Goal: Transaction & Acquisition: Purchase product/service

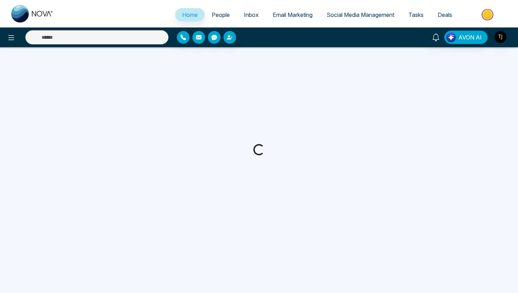
select select "*"
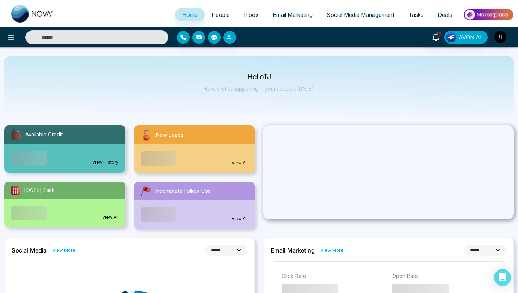
click at [491, 16] on img at bounding box center [487, 15] width 51 height 16
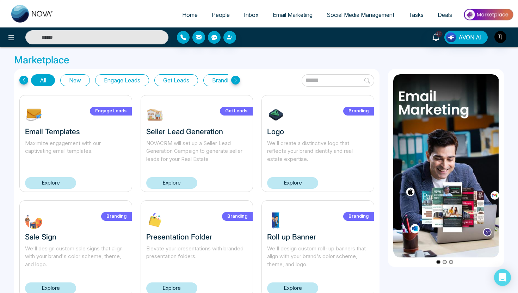
click at [174, 79] on button "Get Leads" at bounding box center [176, 80] width 44 height 12
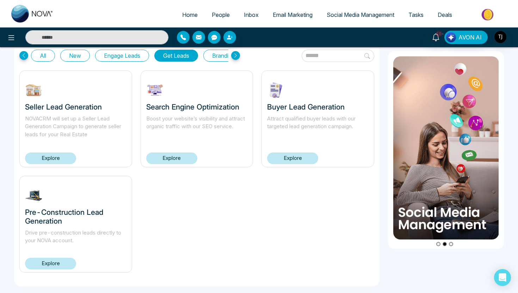
scroll to position [24, 0]
click at [56, 252] on p "Drive pre-construction leads directly to your NOVA account." at bounding box center [75, 241] width 101 height 24
click at [55, 265] on link "Explore" at bounding box center [50, 264] width 51 height 12
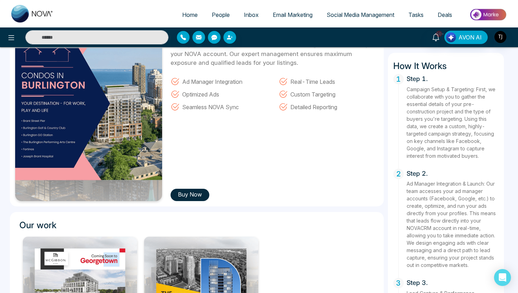
scroll to position [71, 0]
click at [176, 198] on button "Buy Now" at bounding box center [189, 194] width 39 height 12
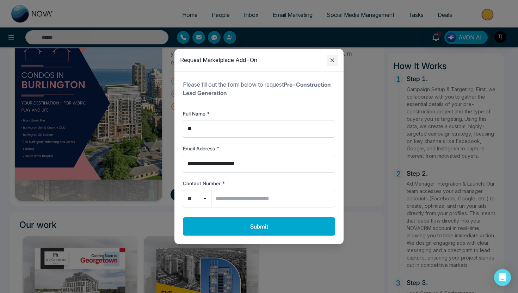
click at [330, 60] on icon "Close modal" at bounding box center [332, 60] width 8 height 8
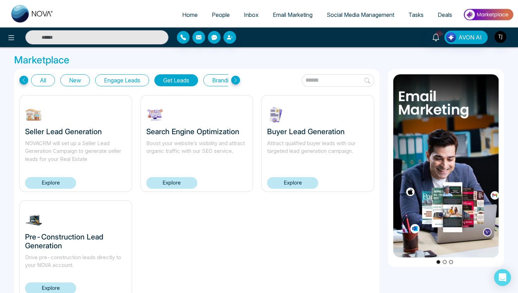
click at [298, 186] on link "Explore" at bounding box center [292, 183] width 51 height 12
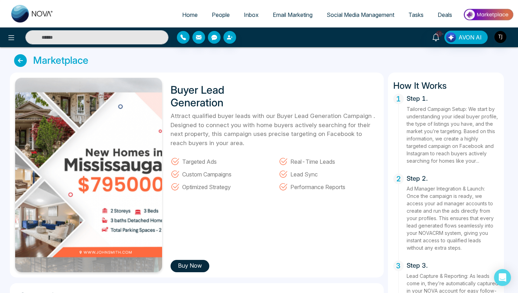
click at [179, 267] on button "Buy Now" at bounding box center [189, 266] width 39 height 12
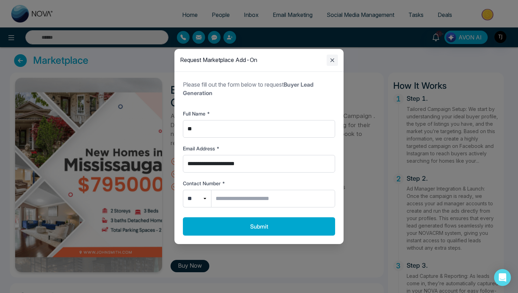
click at [330, 62] on icon "Close modal" at bounding box center [332, 60] width 8 height 8
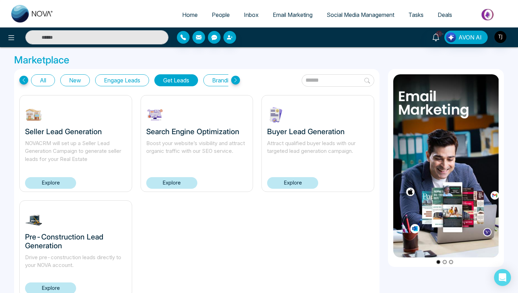
click at [65, 180] on link "Explore" at bounding box center [50, 183] width 51 height 12
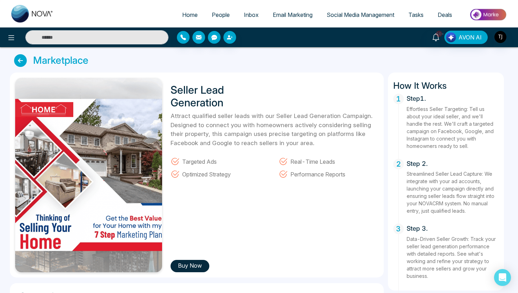
click at [194, 265] on button "Buy Now" at bounding box center [189, 266] width 39 height 12
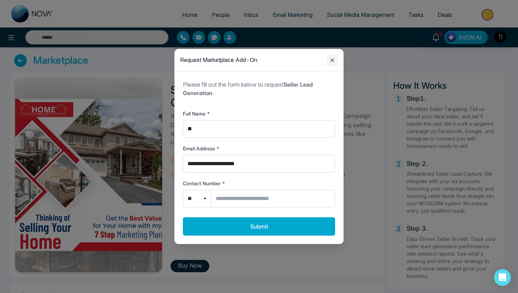
click at [336, 61] on icon "Close modal" at bounding box center [332, 60] width 8 height 8
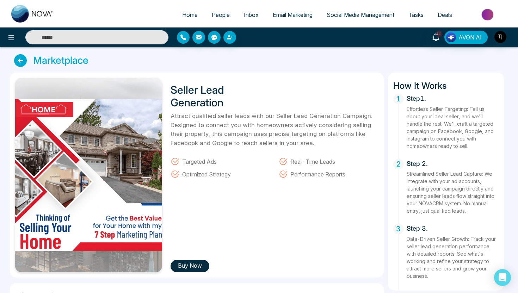
click at [21, 52] on div "Marketplace Seller Lead Generation Attract qualified seller leads with our Sell…" at bounding box center [259, 250] width 518 height 406
click at [20, 61] on icon at bounding box center [20, 60] width 13 height 13
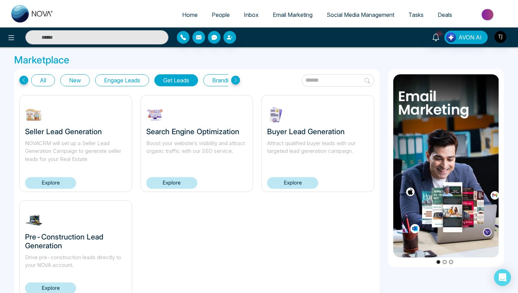
click at [176, 183] on link "Explore" at bounding box center [171, 183] width 51 height 12
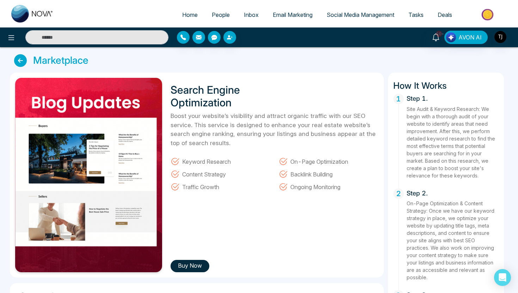
click at [192, 266] on button "Buy Now" at bounding box center [189, 266] width 39 height 12
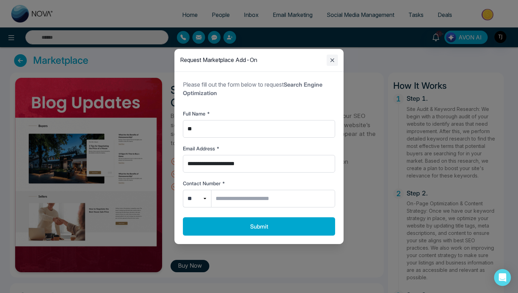
click at [331, 63] on icon "Close modal" at bounding box center [332, 60] width 8 height 8
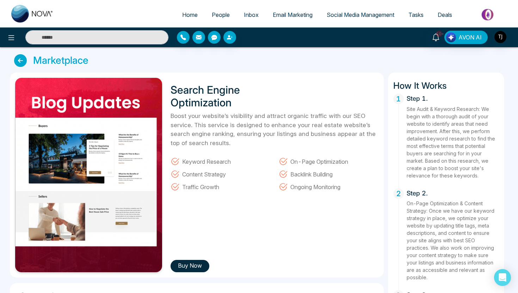
click at [498, 18] on img at bounding box center [487, 15] width 51 height 16
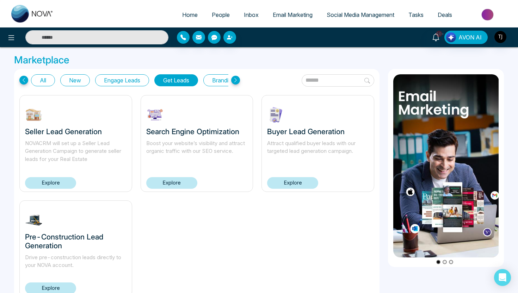
click at [41, 78] on button "All" at bounding box center [43, 80] width 24 height 12
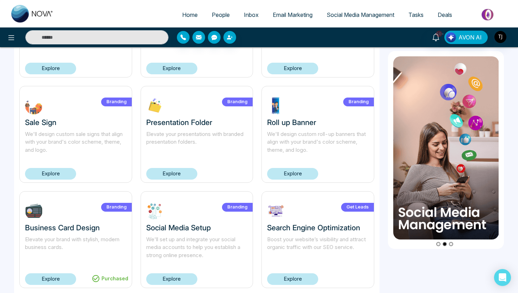
scroll to position [116, 0]
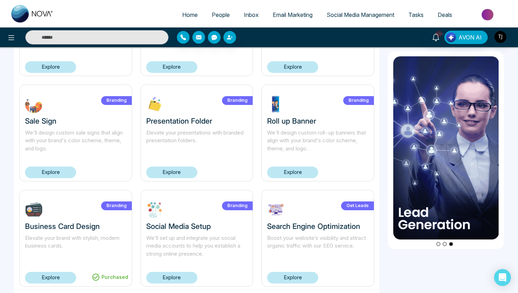
click at [301, 174] on link "Explore" at bounding box center [292, 173] width 51 height 12
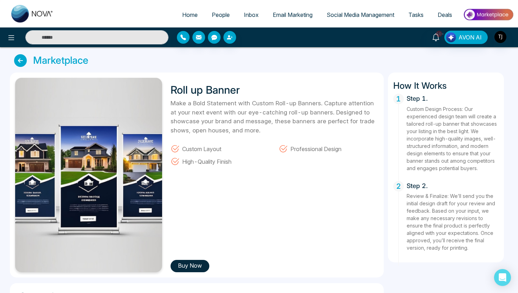
click at [189, 266] on button "Buy Now" at bounding box center [189, 266] width 39 height 12
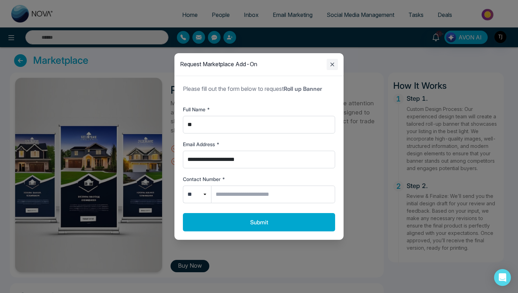
click at [332, 66] on icon "Close modal" at bounding box center [332, 64] width 8 height 8
